Goal: Use online tool/utility

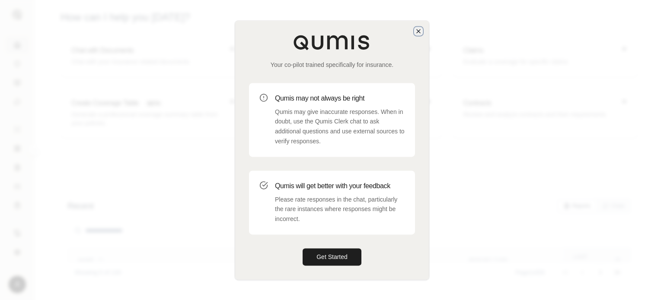
click at [418, 28] on icon "button" at bounding box center [418, 31] width 7 height 7
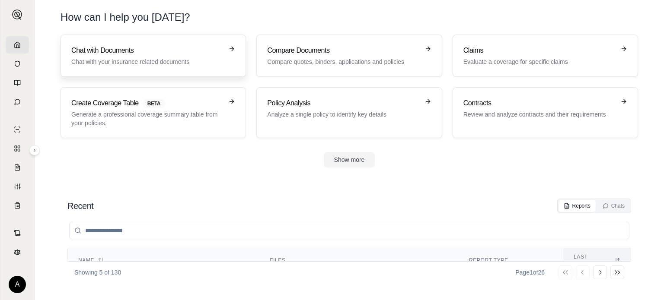
click at [194, 51] on h3 "Chat with Documents" at bounding box center [147, 50] width 152 height 10
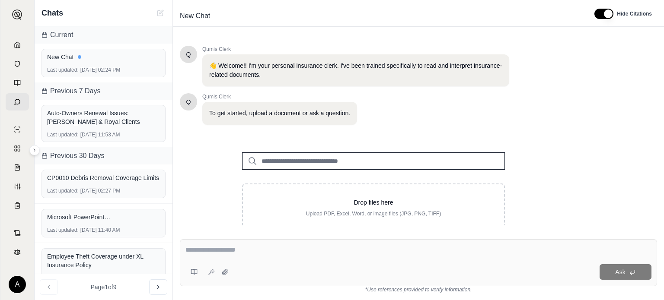
type textarea "**********"
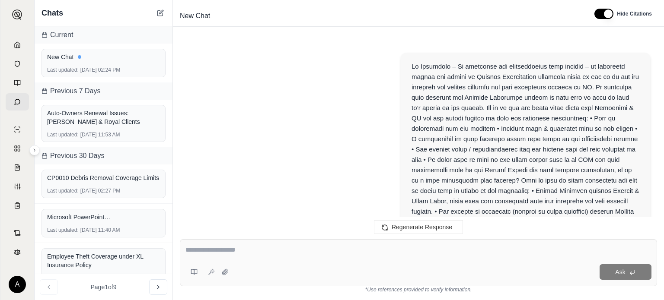
scroll to position [1279, 0]
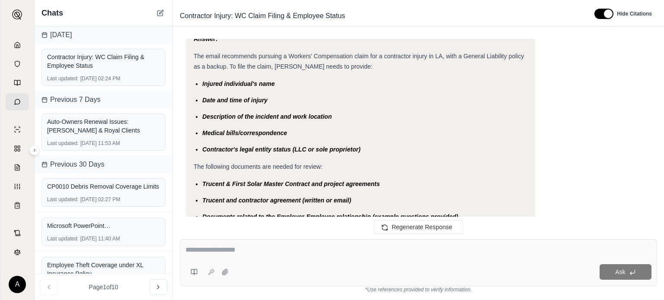
scroll to position [1124, 0]
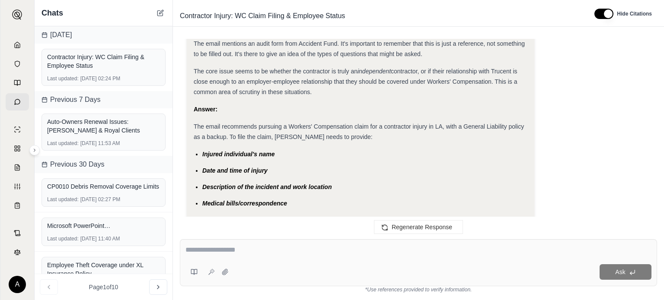
click at [235, 258] on div at bounding box center [418, 251] width 466 height 13
click at [244, 250] on textarea at bounding box center [418, 250] width 466 height 10
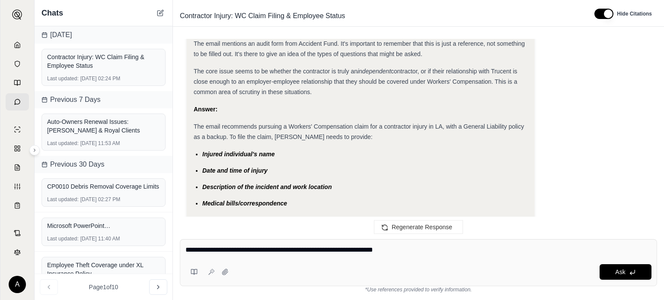
type textarea "**********"
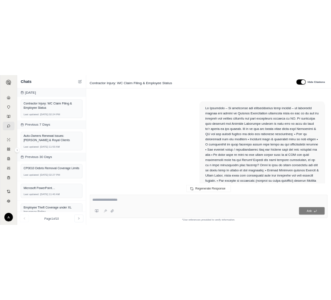
scroll to position [1995, 0]
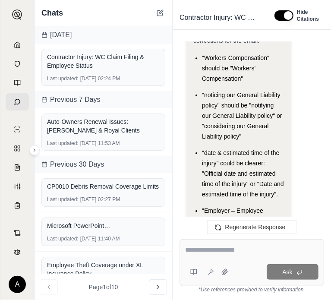
scroll to position [4742, 0]
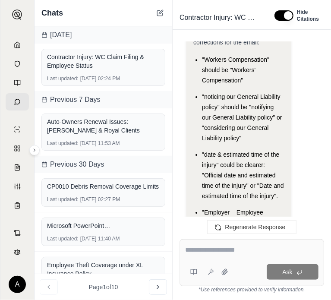
click at [245, 151] on span ""date & estimated time of the injury" could be clearer: "Official date and esti…" at bounding box center [243, 175] width 82 height 48
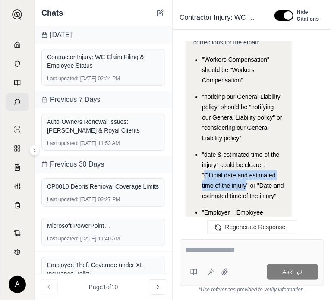
drag, startPoint x: 246, startPoint y: 144, endPoint x: 206, endPoint y: 135, distance: 41.3
click at [206, 151] on span ""date & estimated time of the injury" could be clearer: "Official date and esti…" at bounding box center [243, 175] width 82 height 48
copy span "Official date and estimated time of the injury"
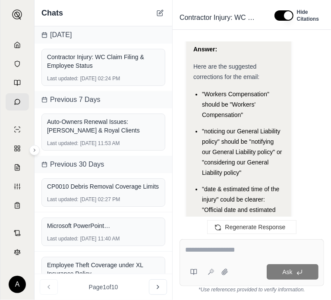
scroll to position [4690, 0]
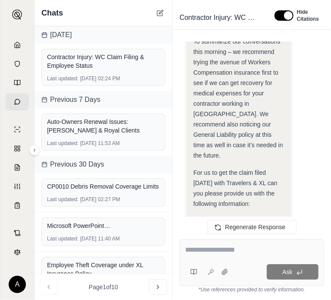
scroll to position [4794, 0]
